Goal: Check status: Check status

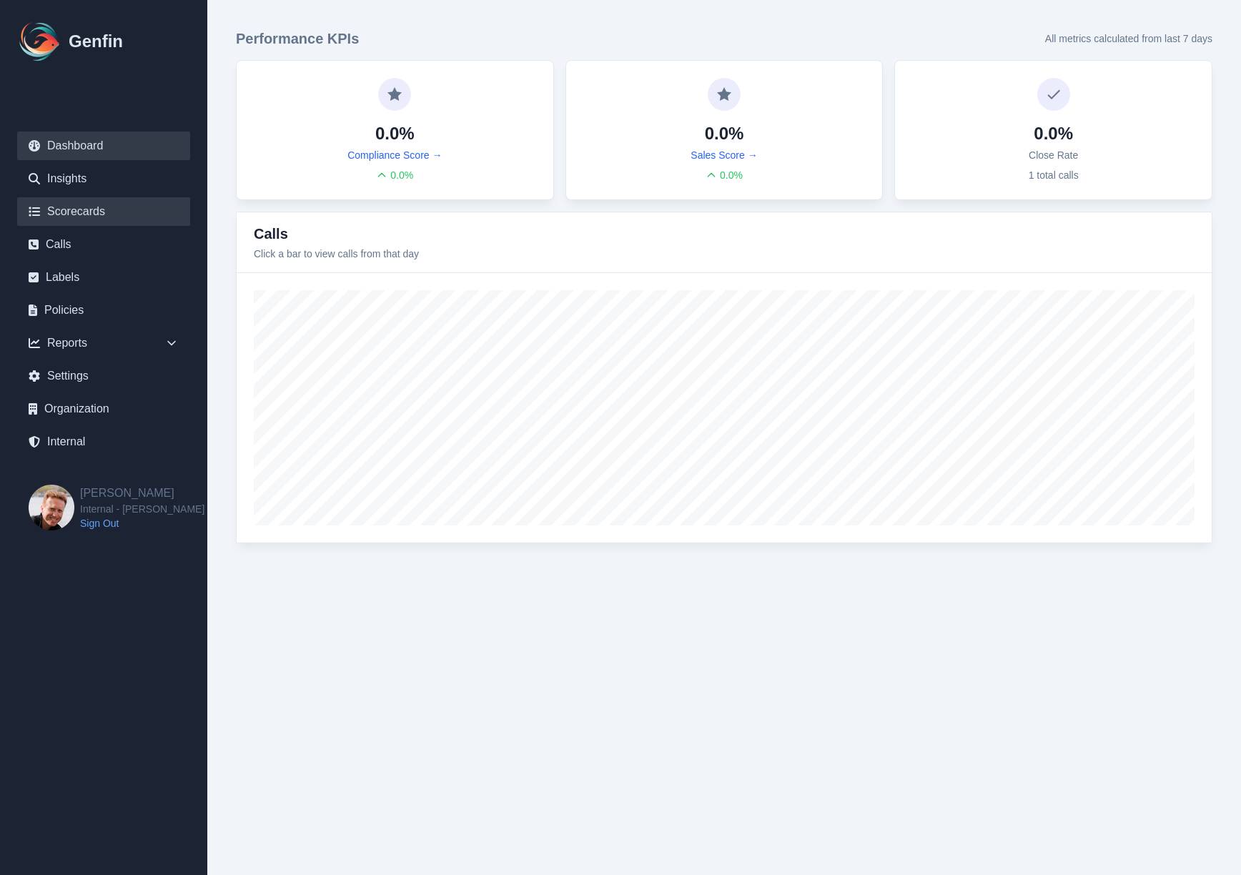
click at [51, 214] on link "Scorecards" at bounding box center [103, 211] width 173 height 29
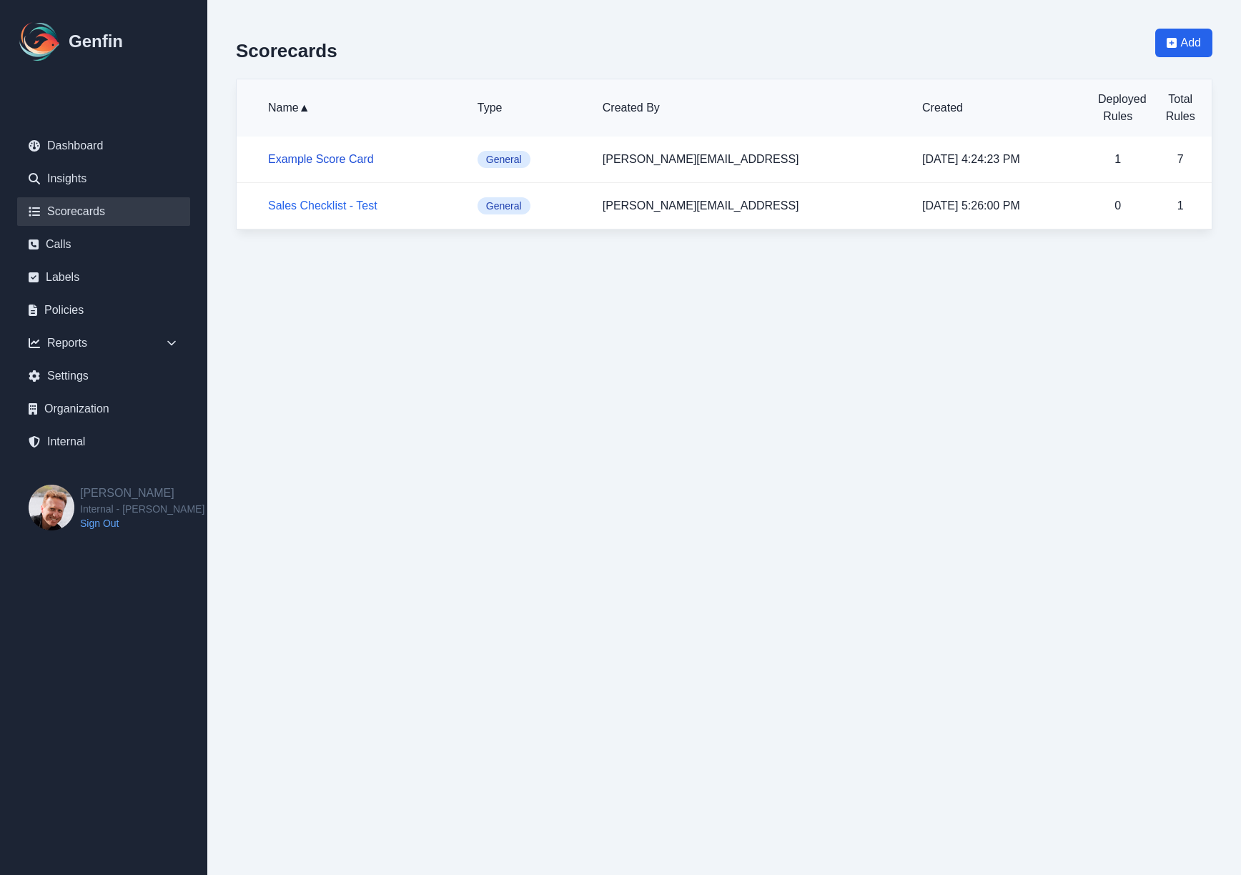
click at [317, 157] on link "Example Score Card" at bounding box center [321, 159] width 106 height 12
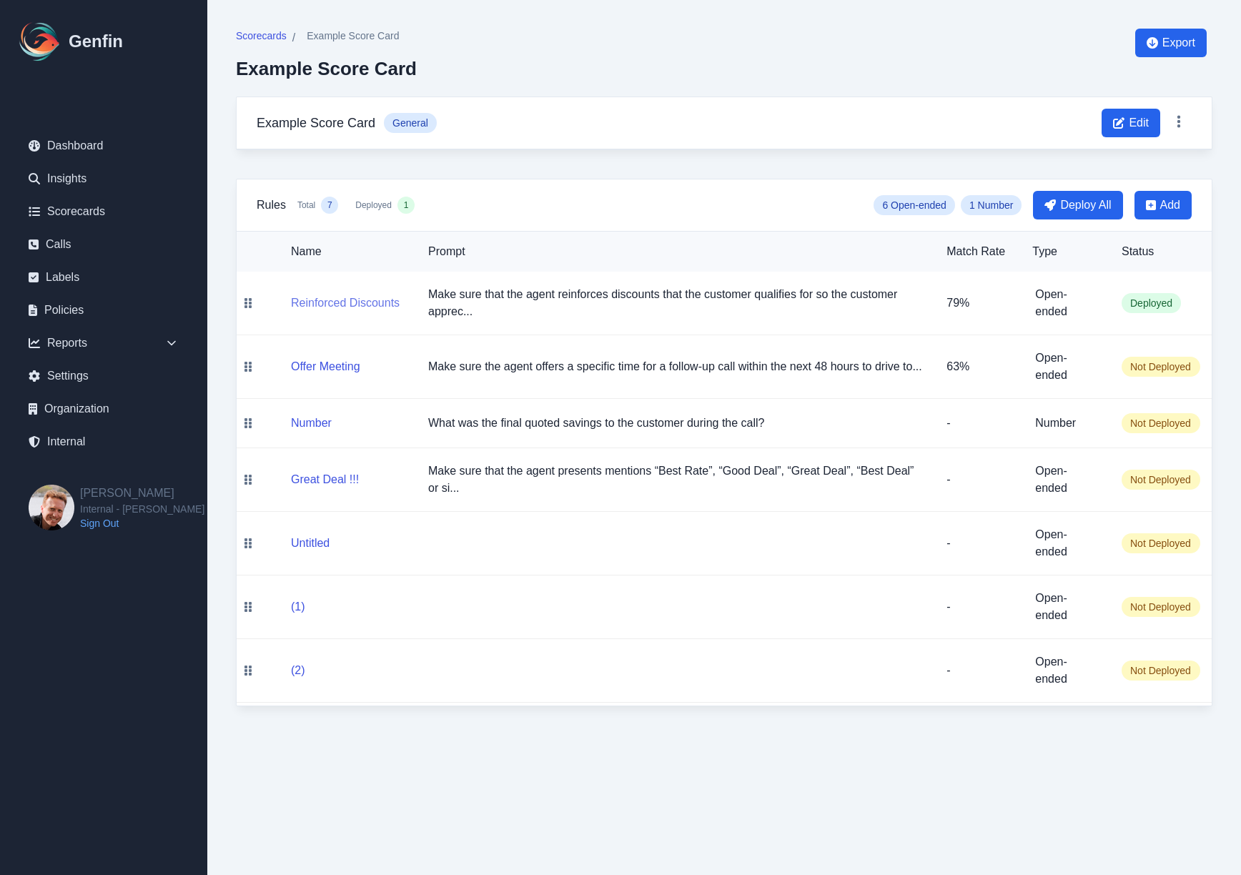
click at [343, 303] on button "Reinforced Discounts" at bounding box center [345, 303] width 109 height 17
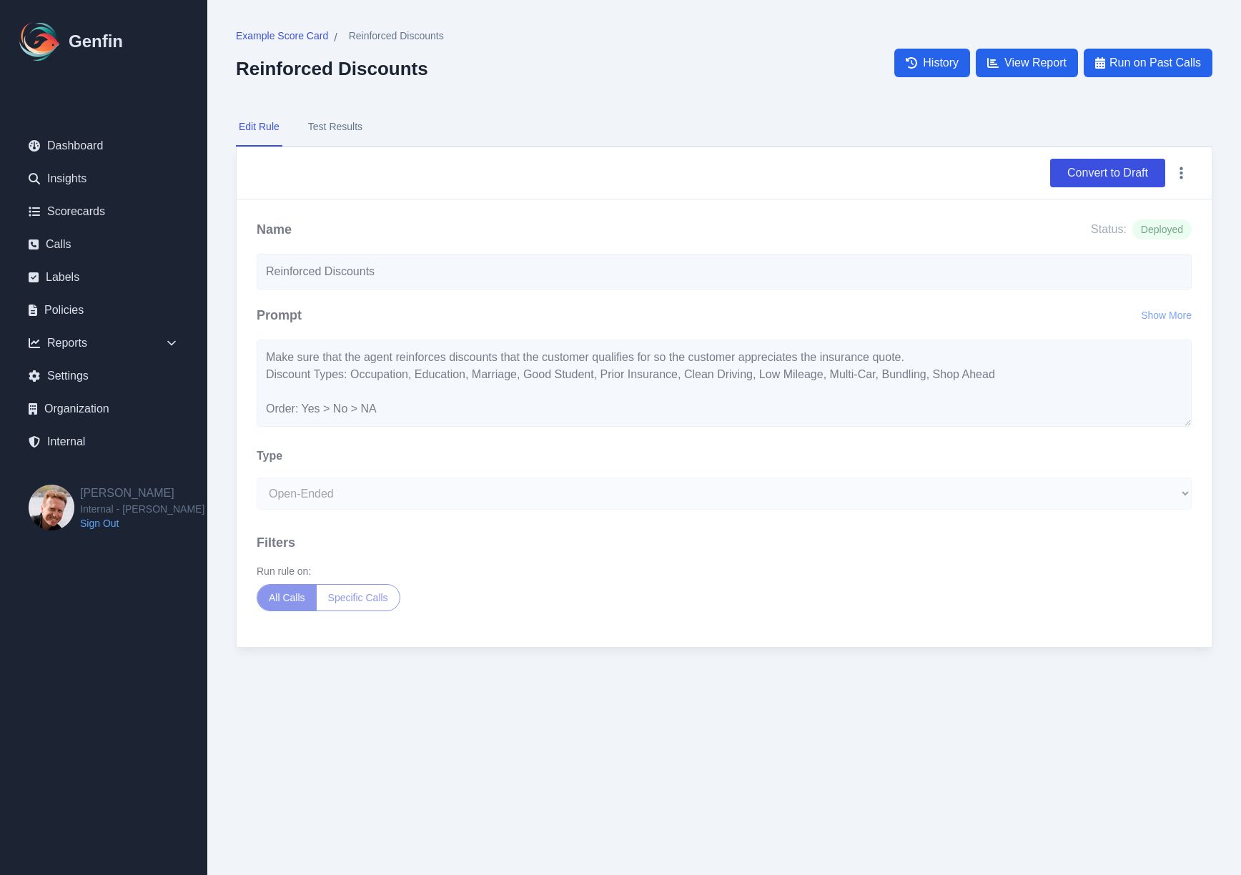
click at [327, 139] on button "Test Results" at bounding box center [335, 127] width 60 height 39
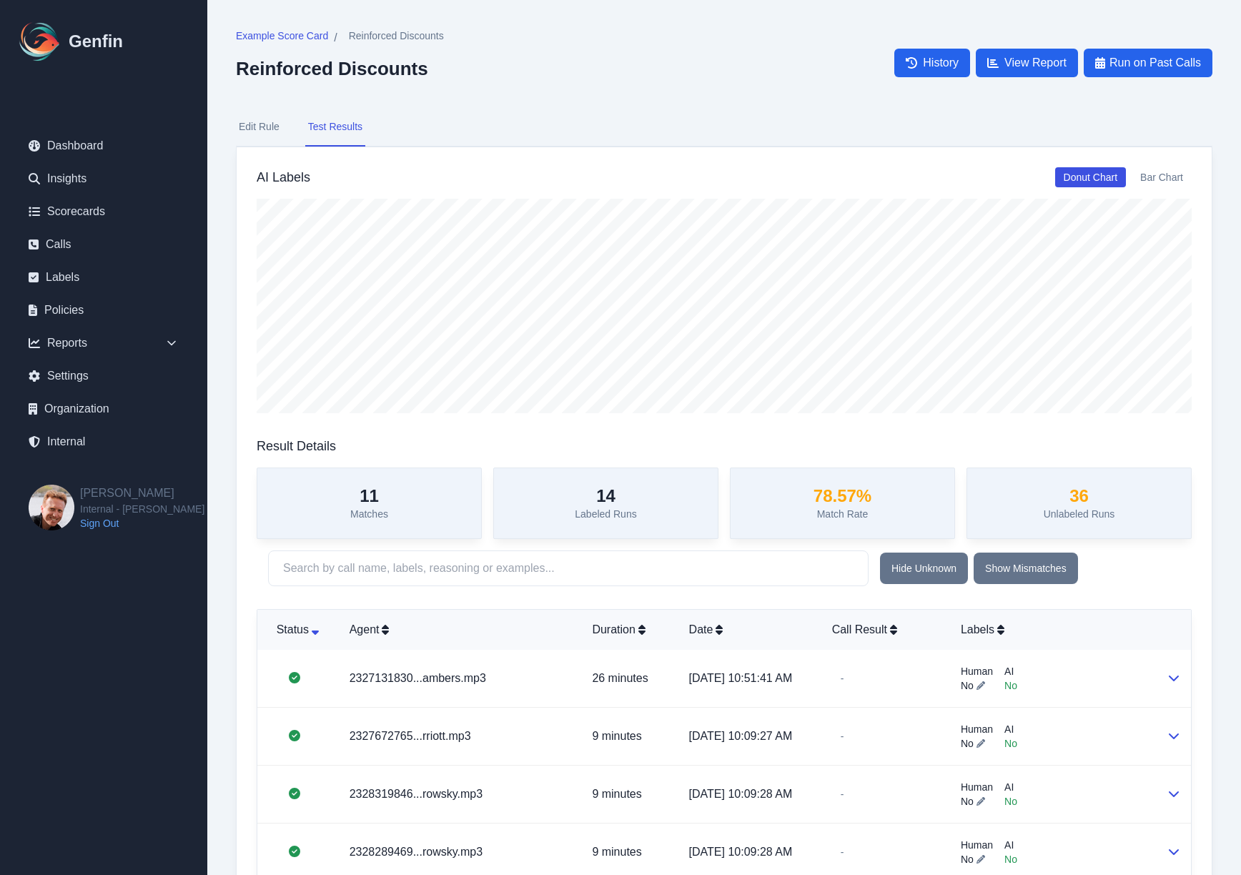
click at [689, 631] on div "Date" at bounding box center [749, 629] width 120 height 17
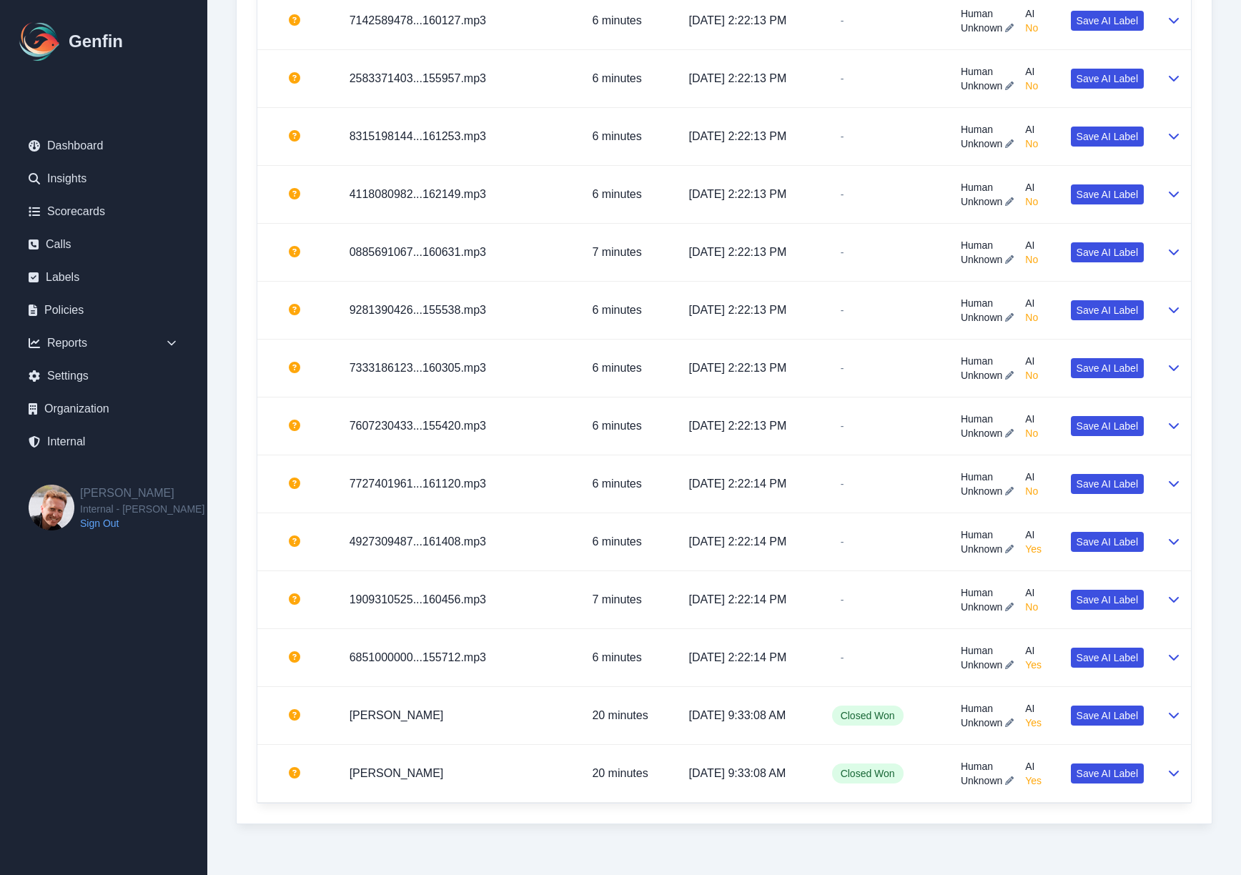
scroll to position [2750, 0]
